Goal: Check status: Check status

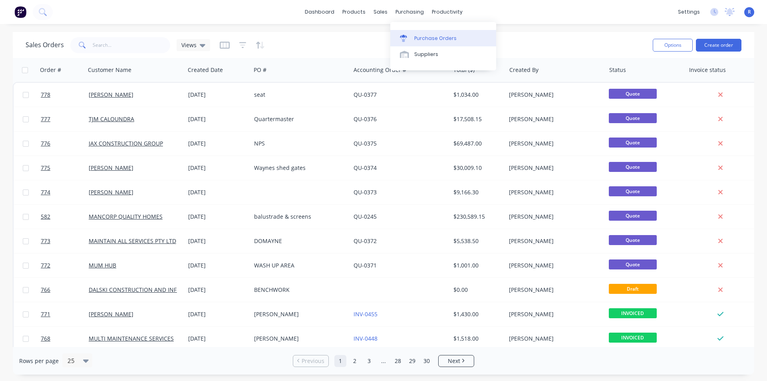
click at [417, 33] on link "Purchase Orders" at bounding box center [444, 38] width 106 height 16
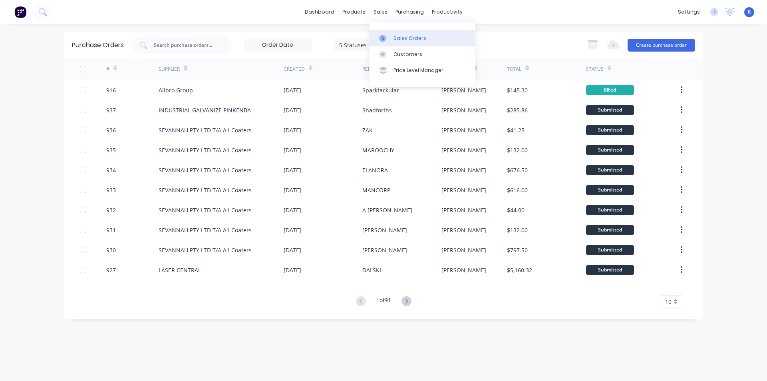
click at [397, 36] on div "Sales Orders" at bounding box center [410, 38] width 33 height 7
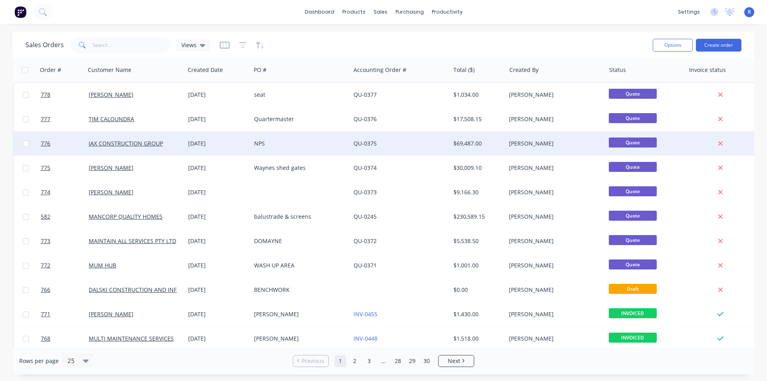
click at [177, 145] on div "JAX CONSTRUCTION GROUP" at bounding box center [135, 143] width 93 height 8
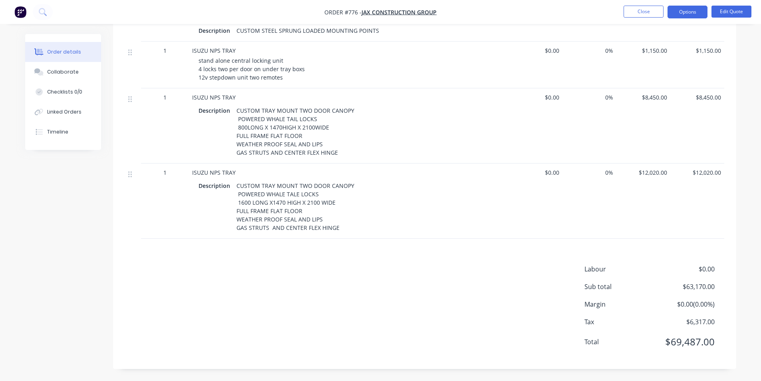
scroll to position [291, 0]
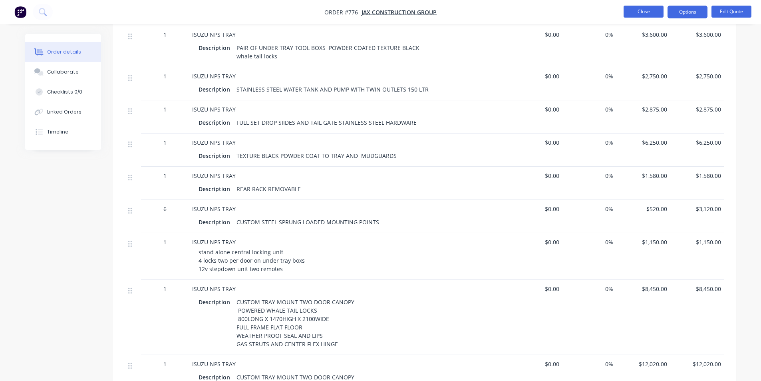
click at [634, 7] on button "Close" at bounding box center [644, 12] width 40 height 12
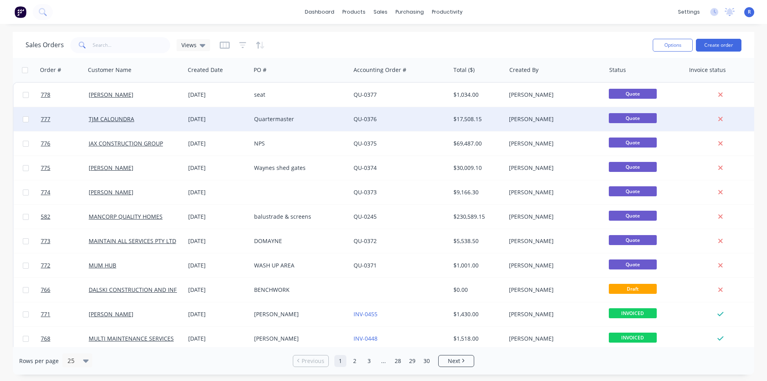
click at [350, 121] on div "Quartermaster" at bounding box center [301, 119] width 100 height 24
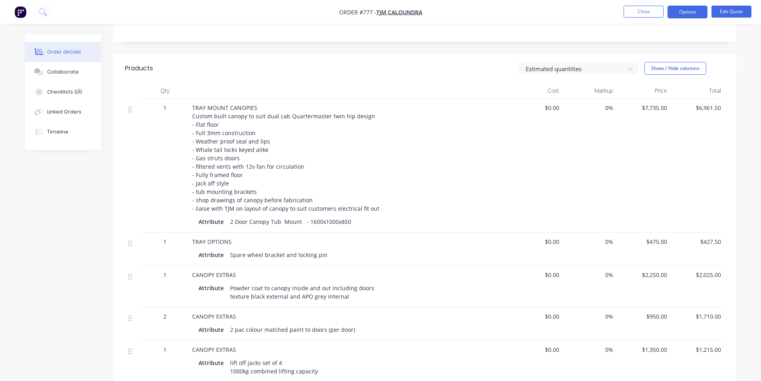
scroll to position [165, 0]
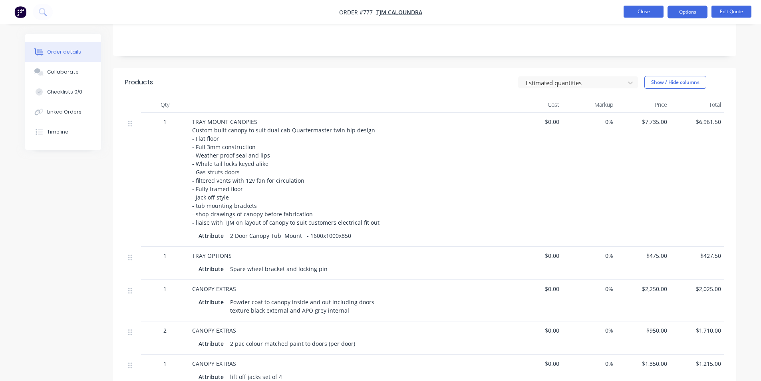
click at [628, 12] on button "Close" at bounding box center [644, 12] width 40 height 12
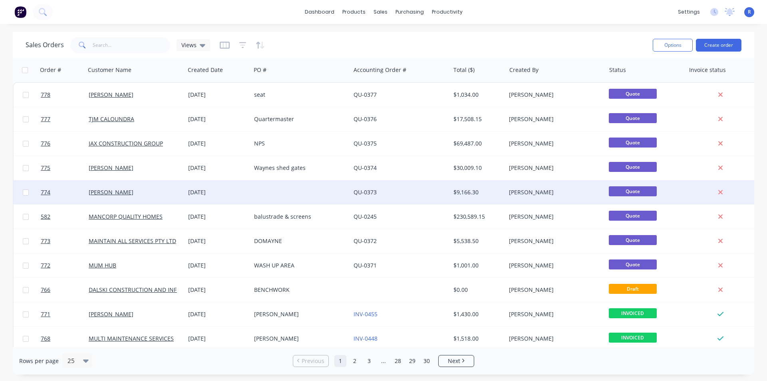
click at [317, 187] on div at bounding box center [301, 192] width 100 height 24
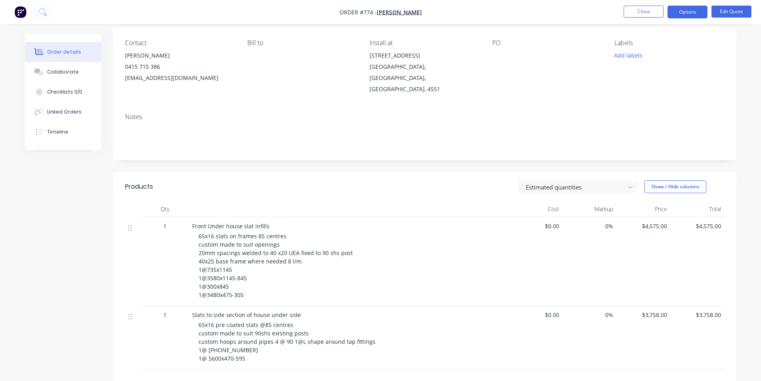
scroll to position [80, 0]
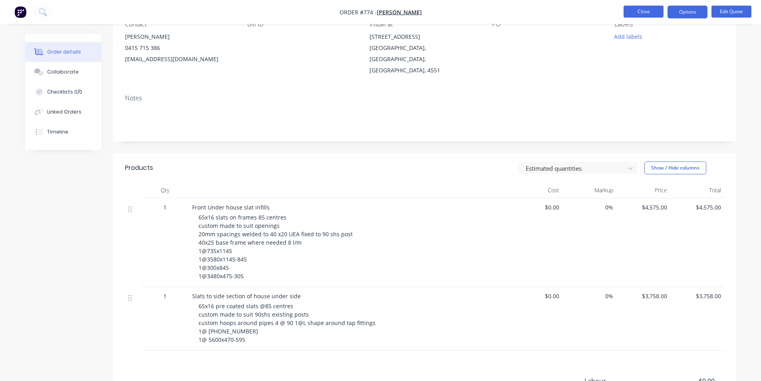
click at [637, 13] on button "Close" at bounding box center [644, 12] width 40 height 12
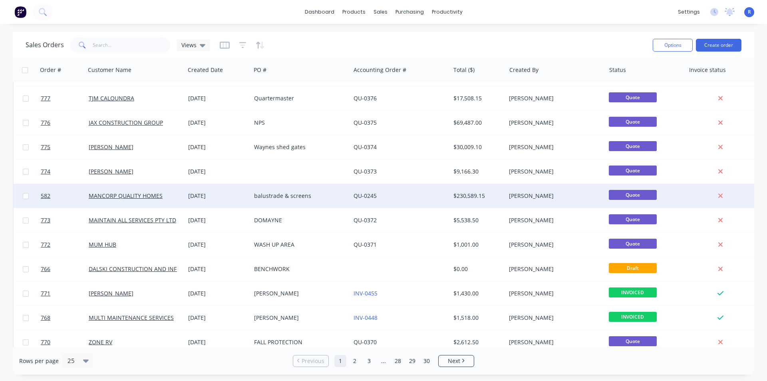
scroll to position [40, 0]
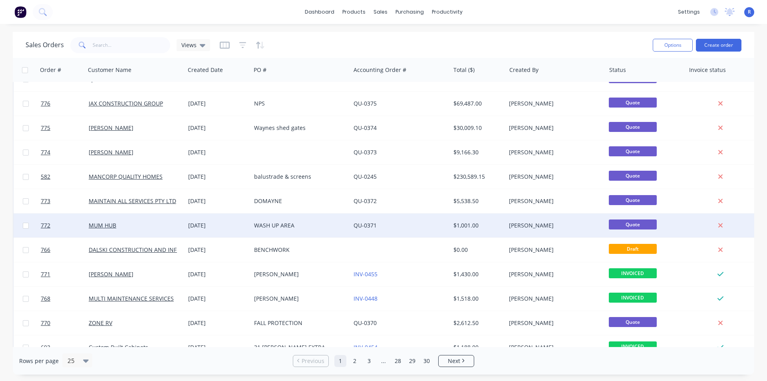
click at [323, 227] on div "WASH UP AREA" at bounding box center [298, 225] width 89 height 8
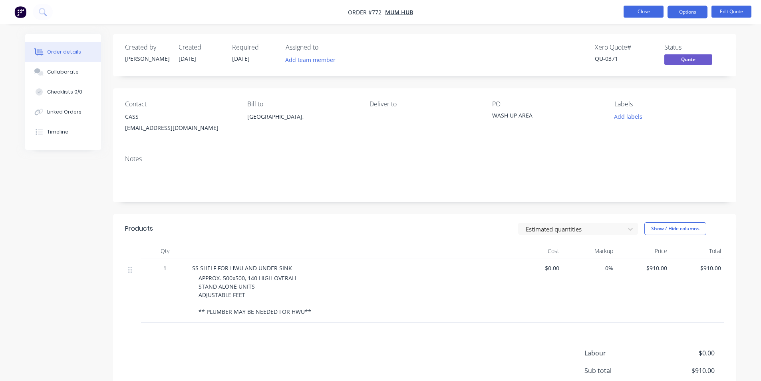
click at [646, 14] on button "Close" at bounding box center [644, 12] width 40 height 12
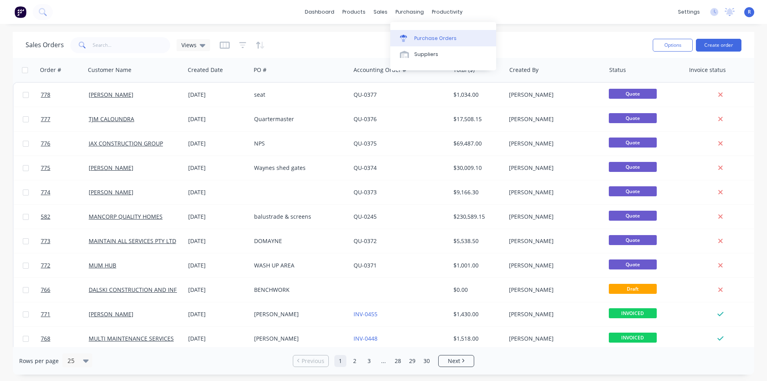
click at [431, 38] on div "Purchase Orders" at bounding box center [436, 38] width 42 height 7
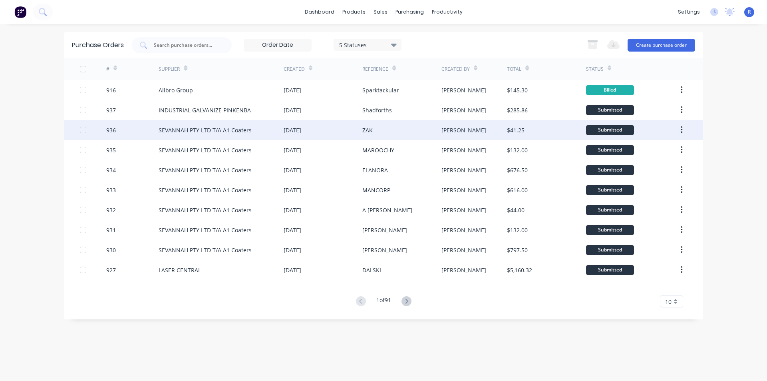
click at [328, 128] on div "[DATE]" at bounding box center [323, 130] width 79 height 20
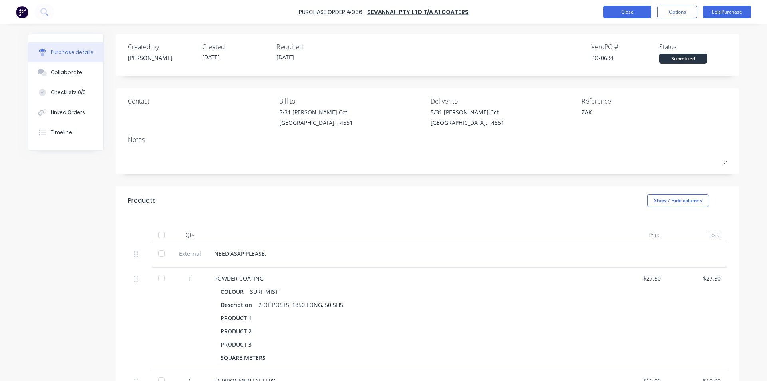
click at [624, 12] on button "Close" at bounding box center [628, 12] width 48 height 13
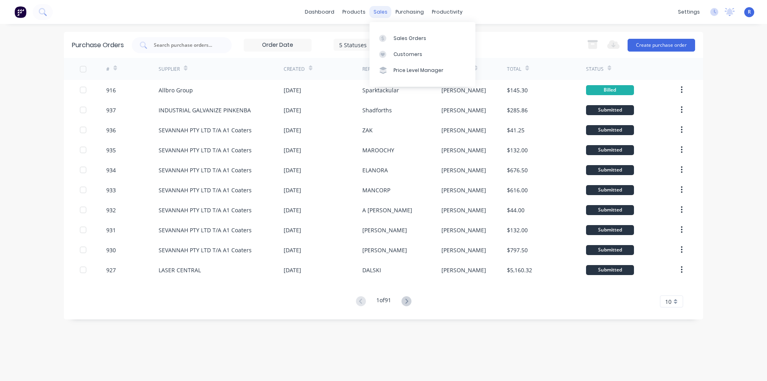
click at [380, 12] on div "sales" at bounding box center [381, 12] width 22 height 12
click at [403, 38] on div "Sales Orders" at bounding box center [410, 38] width 33 height 7
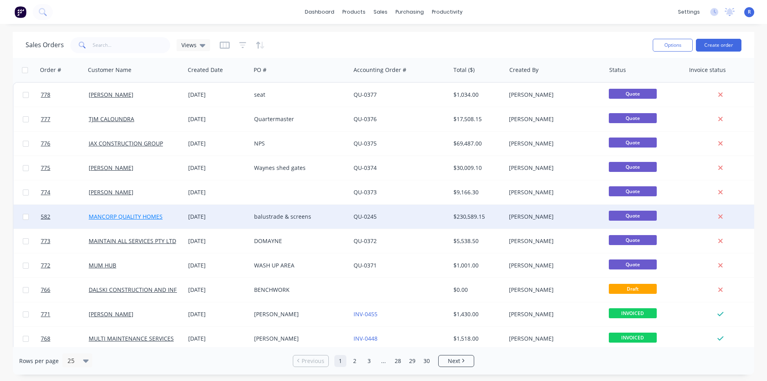
click at [148, 214] on link "MANCORP QUALITY HOMES" at bounding box center [126, 217] width 74 height 8
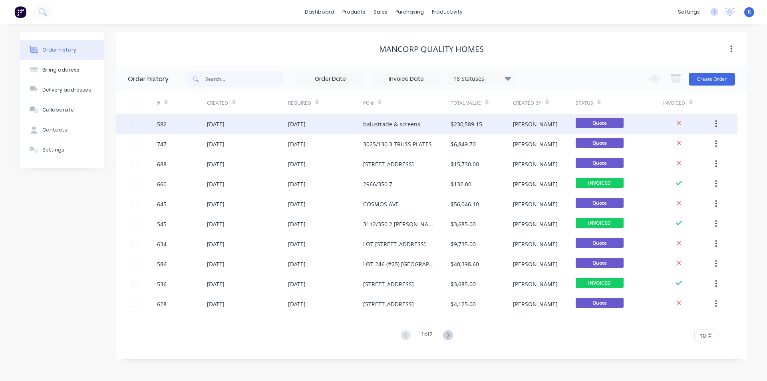
click at [422, 126] on div "balustrade & screens" at bounding box center [407, 124] width 88 height 20
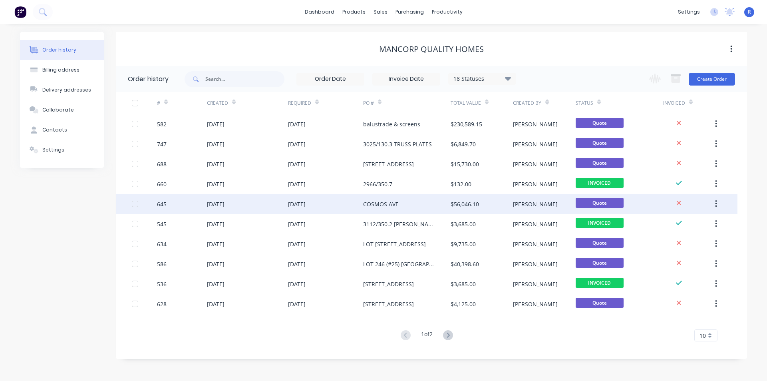
click at [400, 198] on div "COSMOS AVE" at bounding box center [407, 204] width 88 height 20
